Goal: Information Seeking & Learning: Find specific fact

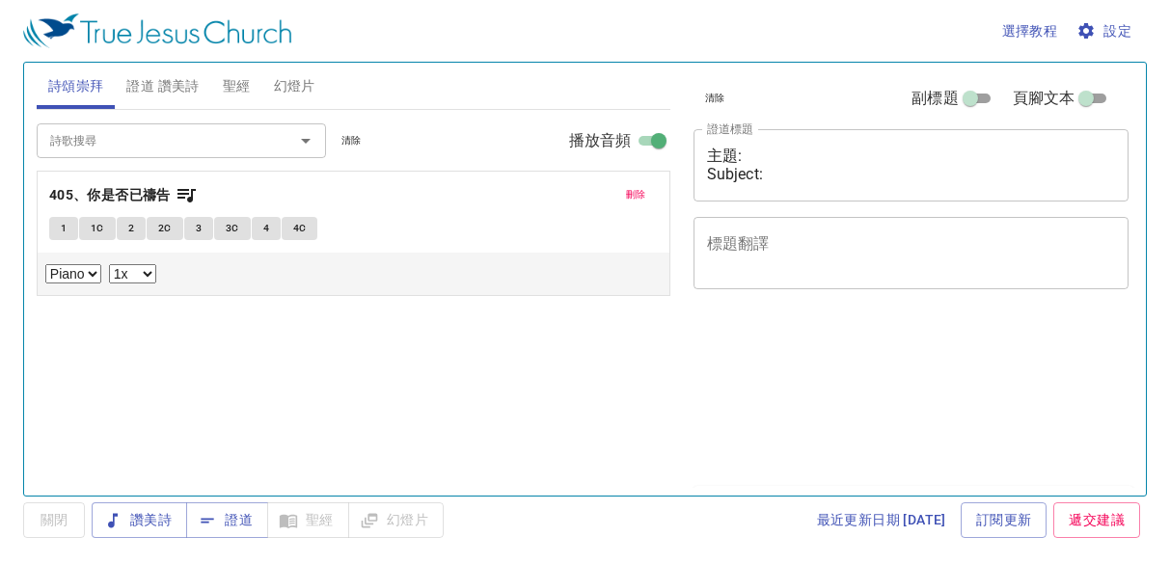
select select "1"
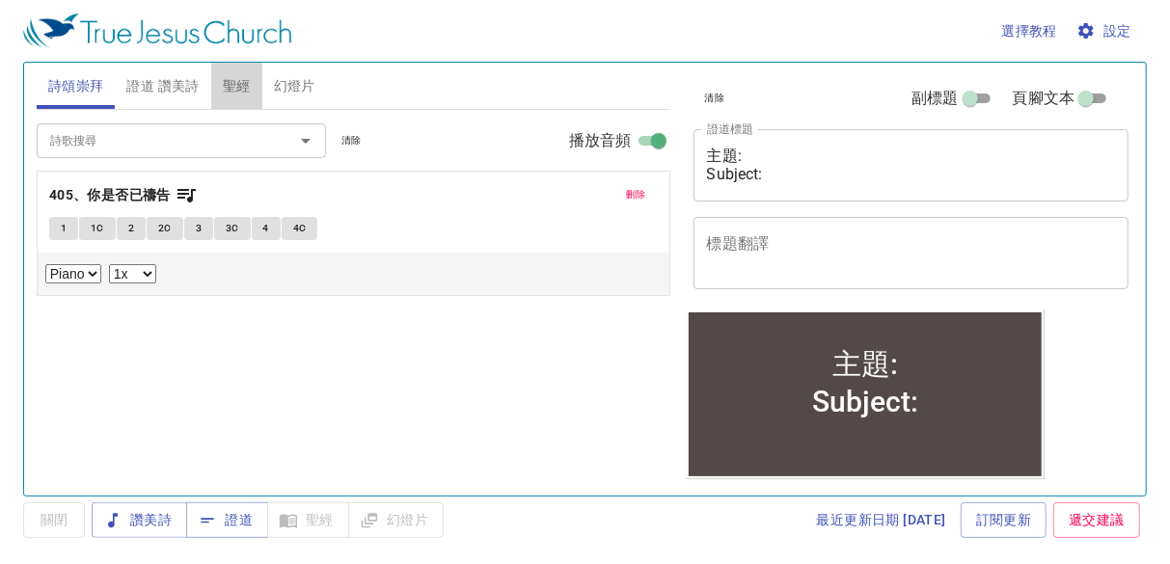
click at [236, 89] on span "聖經" at bounding box center [237, 86] width 28 height 24
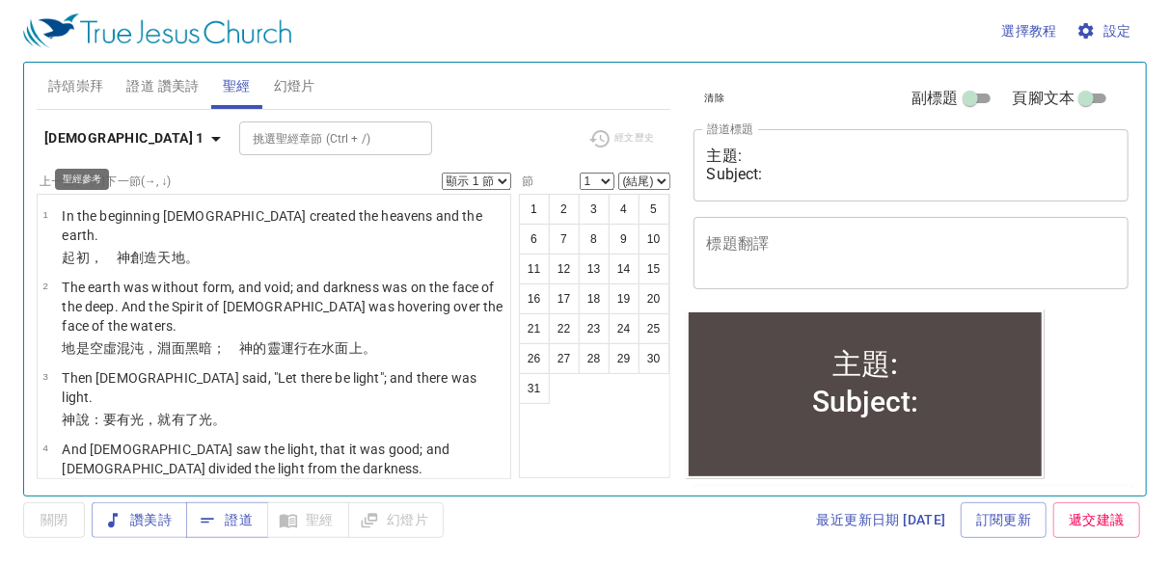
click at [204, 146] on icon "button" at bounding box center [215, 138] width 23 height 23
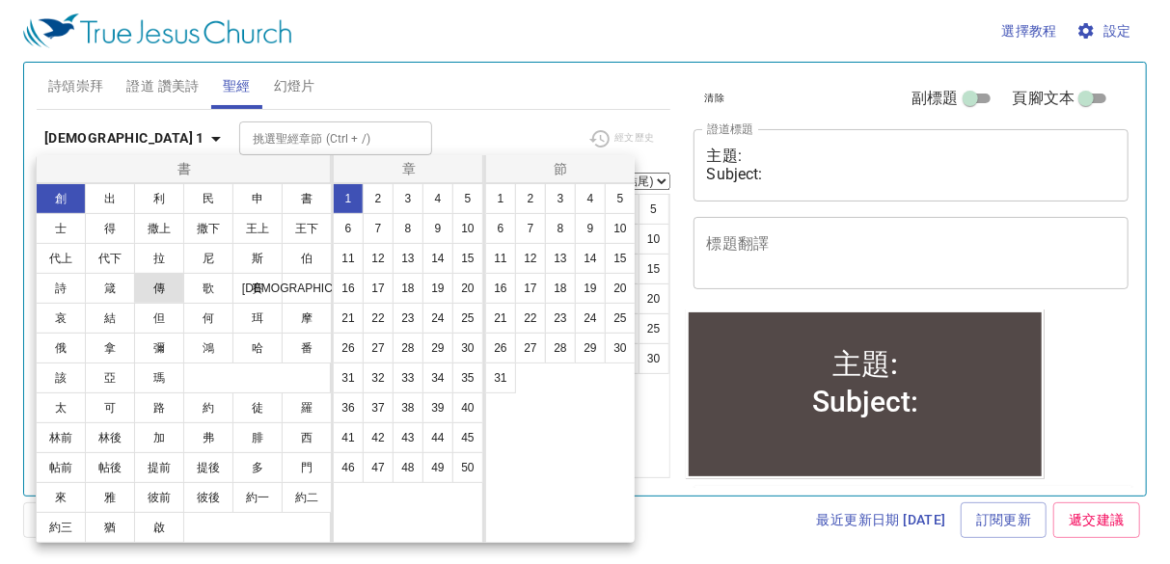
click at [172, 283] on button "傳" at bounding box center [159, 288] width 50 height 31
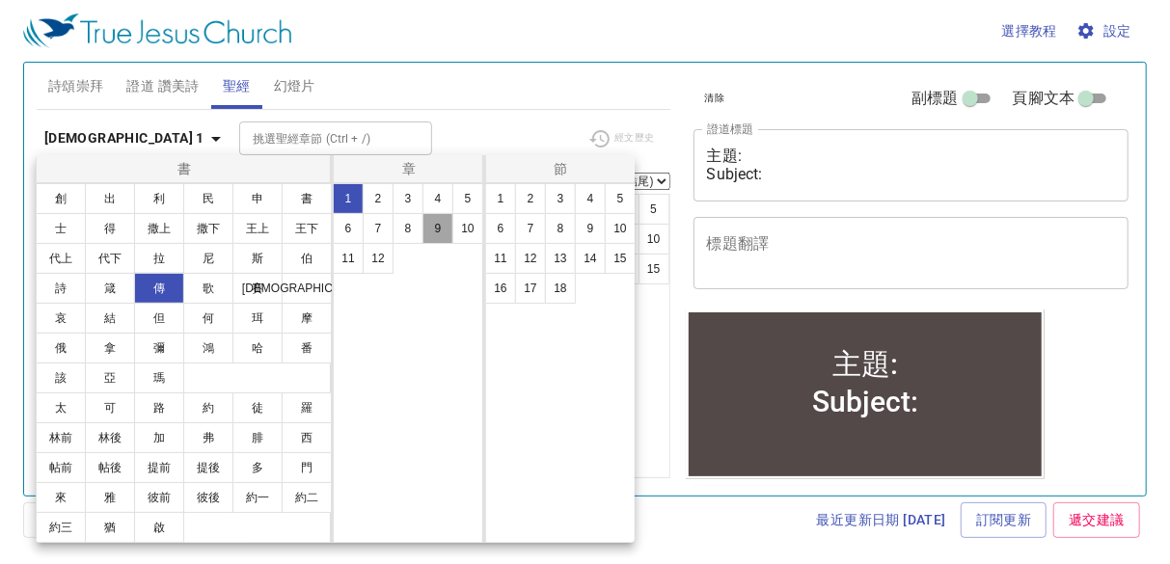
click at [436, 230] on button "9" at bounding box center [437, 228] width 31 height 31
click at [503, 258] on button "11" at bounding box center [500, 258] width 31 height 31
select select "11"
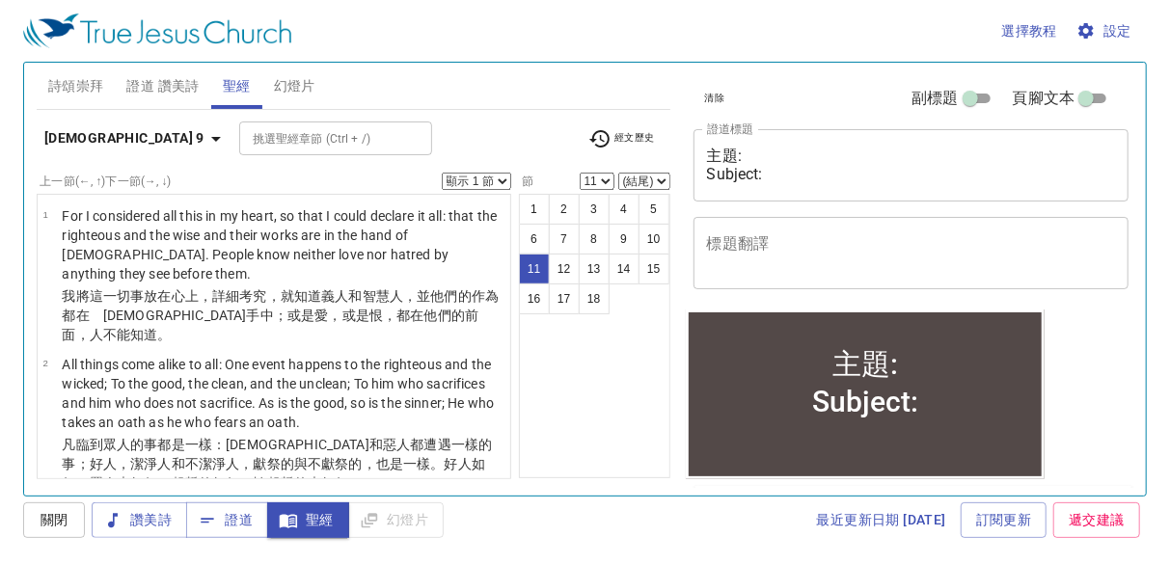
scroll to position [963, 0]
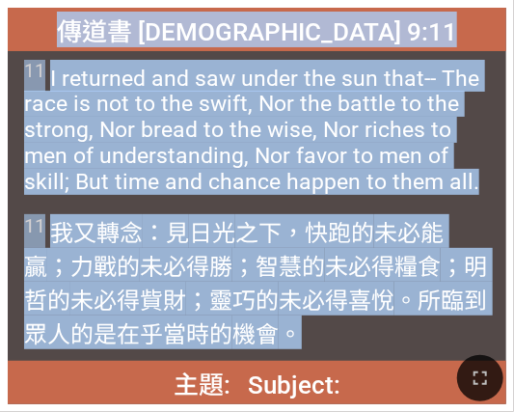
drag, startPoint x: 124, startPoint y: 32, endPoint x: 296, endPoint y: 342, distance: 354.9
click at [296, 342] on div "傳道書 [DEMOGRAPHIC_DATA] 9:11 傳道書 [DEMOGRAPHIC_DATA] 9:11 11 I returned and saw u…" at bounding box center [257, 206] width 499 height 396
copy div "傳道書 [DEMOGRAPHIC_DATA] 9:11 傳道書 [DEMOGRAPHIC_DATA] 9:11 11 I returned and saw u…"
